Goal: Transaction & Acquisition: Purchase product/service

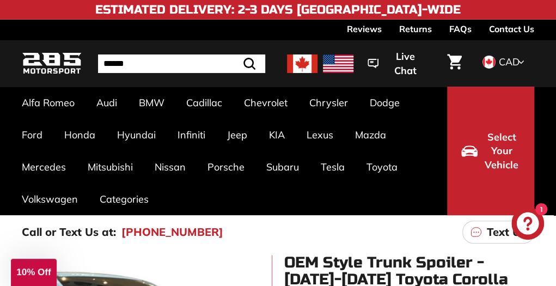
drag, startPoint x: 558, startPoint y: 23, endPoint x: 558, endPoint y: 40, distance: 16.9
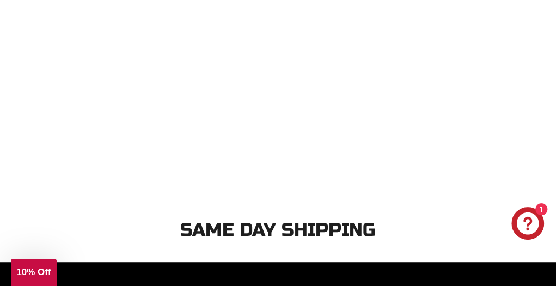
scroll to position [1916, 0]
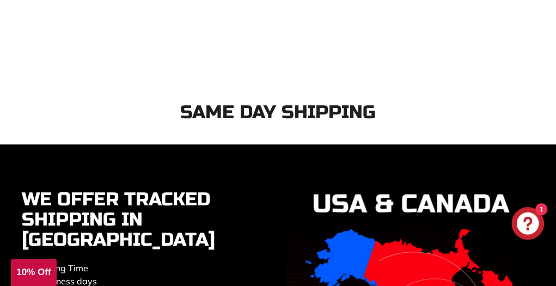
click at [542, 203] on span "1" at bounding box center [541, 209] width 12 height 12
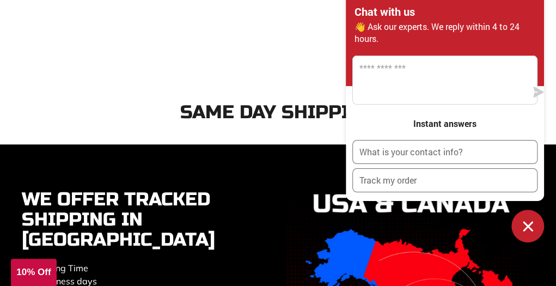
click at [548, 120] on div "Same Day Shipping We Offer Tracked Shipping In [GEOGRAPHIC_DATA] Processing Tim…" at bounding box center [278, 248] width 556 height 335
click at [548, 115] on div "Same Day Shipping" at bounding box center [278, 102] width 556 height 42
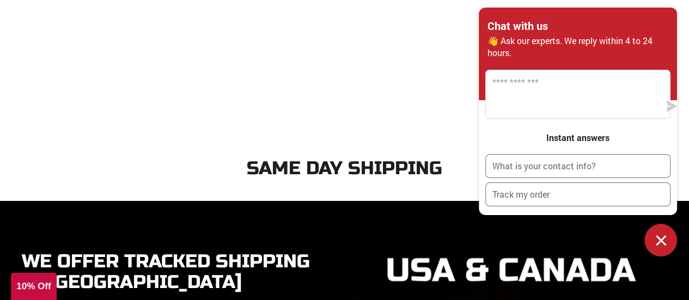
click at [662, 237] on icon "Chat window" at bounding box center [660, 240] width 17 height 17
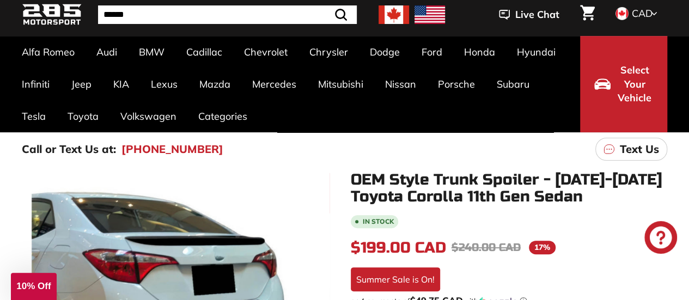
scroll to position [64, 0]
